Goal: Task Accomplishment & Management: Complete application form

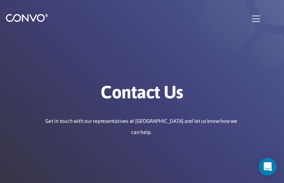
type input "LbFIBBsNxvsAhMY"
type input "[EMAIL_ADDRESS][DOMAIN_NAME]"
type input "pMbcbSgyEjh"
type input "KcWrFAhEwD"
type input "MrJftxFn"
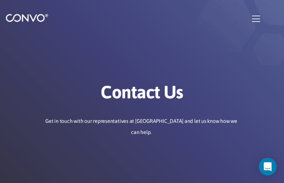
type input "[EMAIL_ADDRESS][DOMAIN_NAME]"
type input "cSCsSwwsQjMq"
type input "oViLaWqOmFOlSAm"
type input "zbuujBgyRieHfa"
checkbox input"] "false"
